Goal: Task Accomplishment & Management: Manage account settings

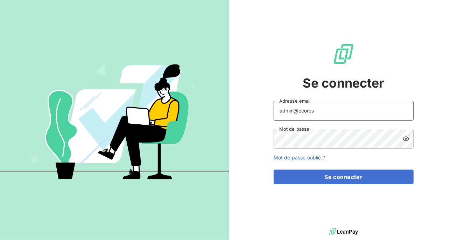
click at [349, 111] on input "admin@ecores" at bounding box center [344, 111] width 140 height 20
type input "admin@derniercri"
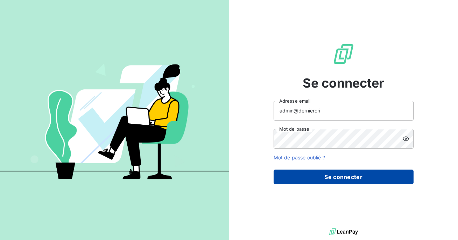
click at [330, 173] on button "Se connecter" at bounding box center [344, 176] width 140 height 15
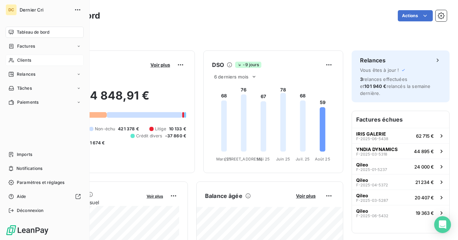
click at [25, 62] on span "Clients" at bounding box center [24, 60] width 14 height 6
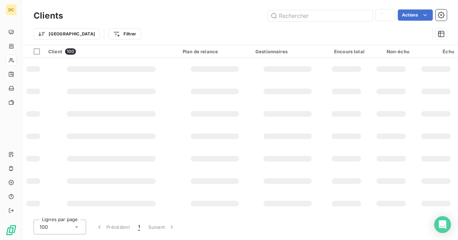
type input "Idsoft"
type input "IAD"
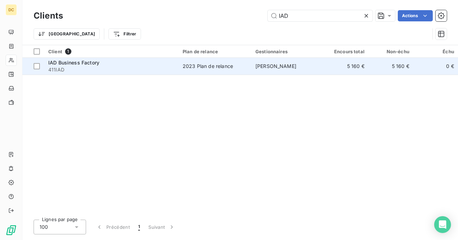
click at [114, 67] on span "411IAD" at bounding box center [111, 69] width 126 height 7
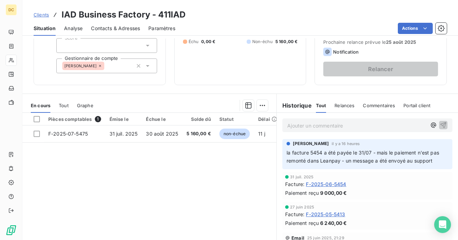
scroll to position [90, 0]
click at [63, 104] on span "Tout" at bounding box center [64, 105] width 10 height 6
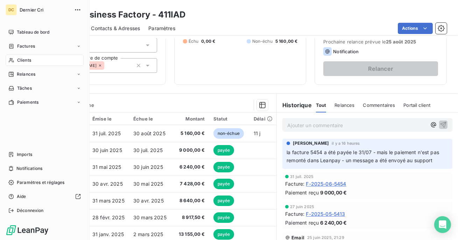
click at [39, 56] on div "Clients" at bounding box center [45, 60] width 78 height 11
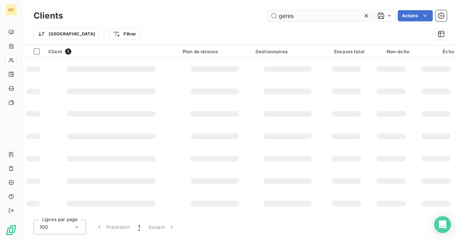
type input "gereso"
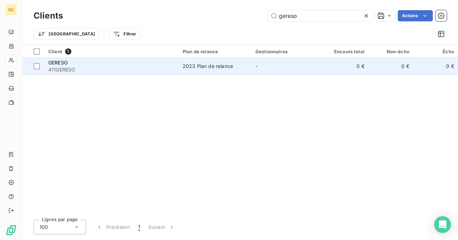
click at [139, 73] on span "411GERESO" at bounding box center [111, 69] width 126 height 7
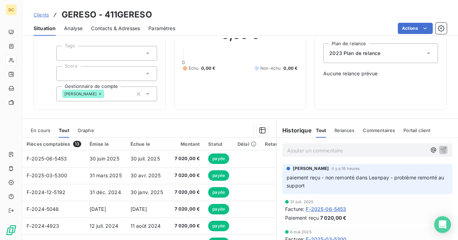
click at [36, 130] on span "En cours" at bounding box center [41, 130] width 20 height 6
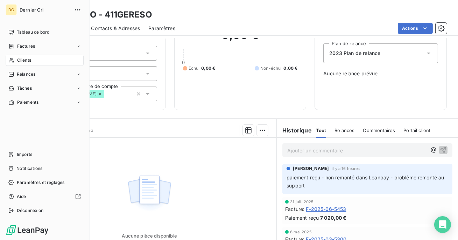
click at [23, 58] on span "Clients" at bounding box center [24, 60] width 14 height 6
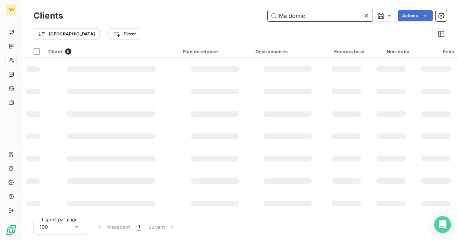
type input "Ma domici"
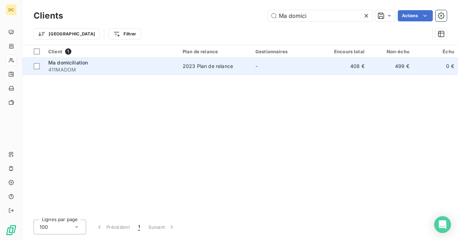
click at [111, 69] on span "411MADOM" at bounding box center [111, 69] width 126 height 7
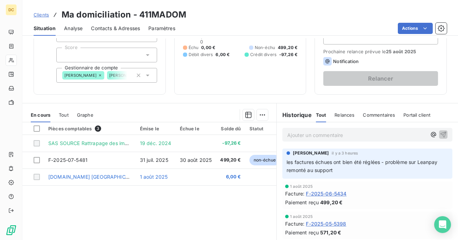
scroll to position [83, 0]
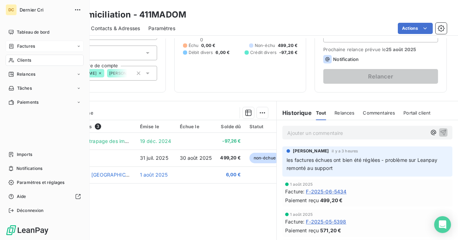
click at [15, 48] on div "Factures" at bounding box center [21, 46] width 27 height 6
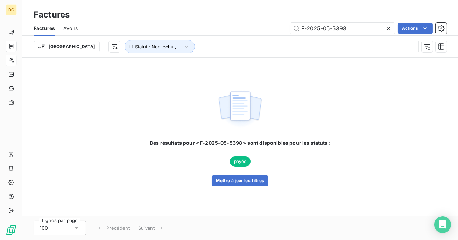
click at [386, 29] on icon at bounding box center [388, 28] width 7 height 7
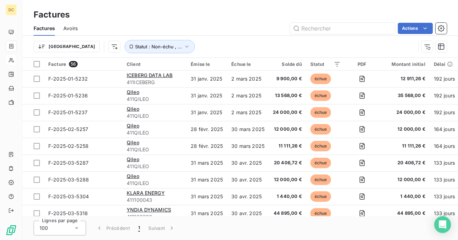
click at [68, 31] on span "Avoirs" at bounding box center [70, 28] width 14 height 7
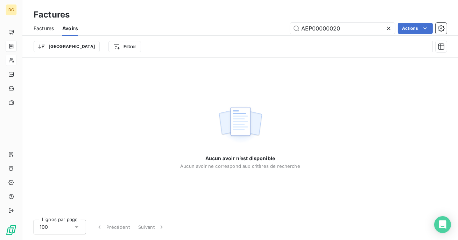
type input "AEP00000020"
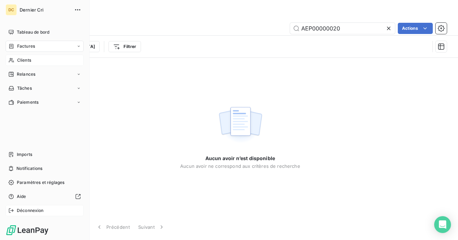
click at [25, 206] on div "Déconnexion" at bounding box center [45, 210] width 78 height 11
